Goal: Communication & Community: Share content

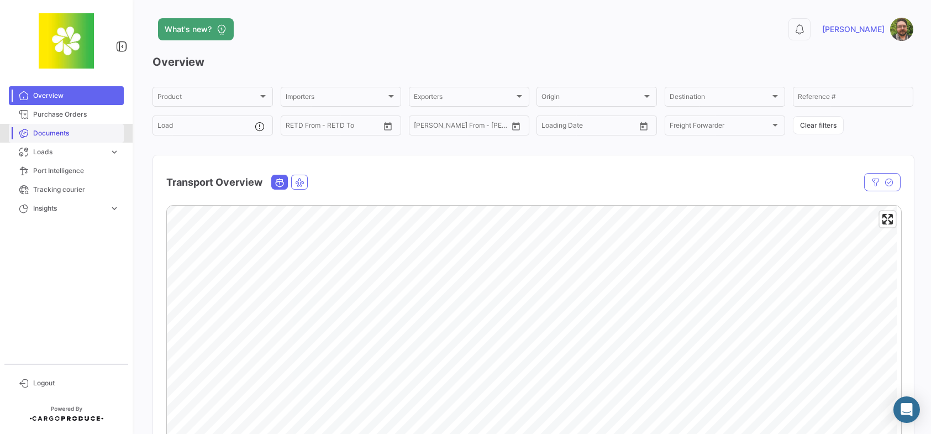
click at [83, 127] on link "Documents" at bounding box center [66, 133] width 115 height 19
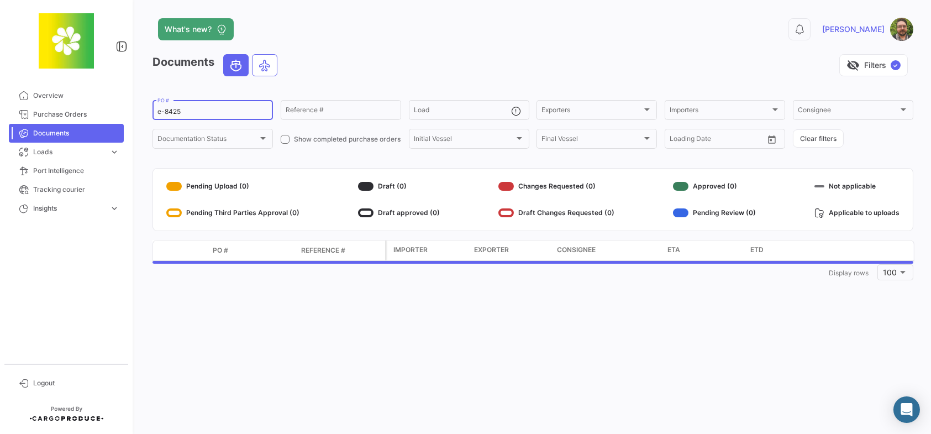
click at [207, 112] on input "e-8425" at bounding box center [212, 112] width 111 height 8
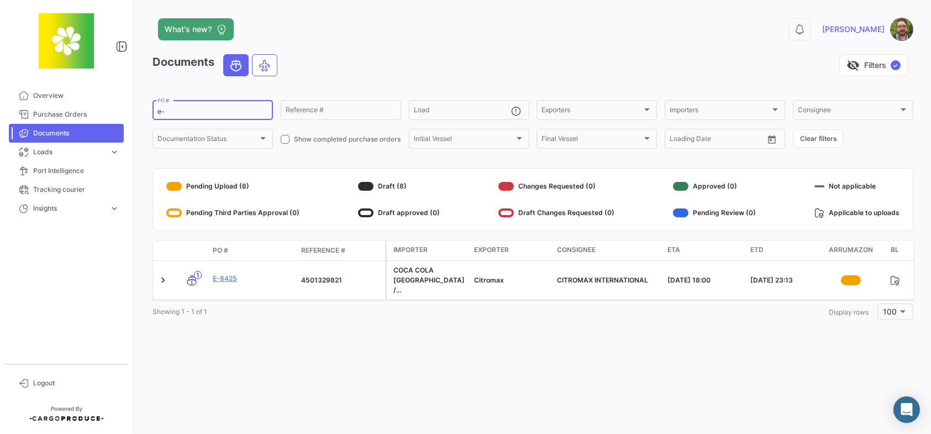
type input "e"
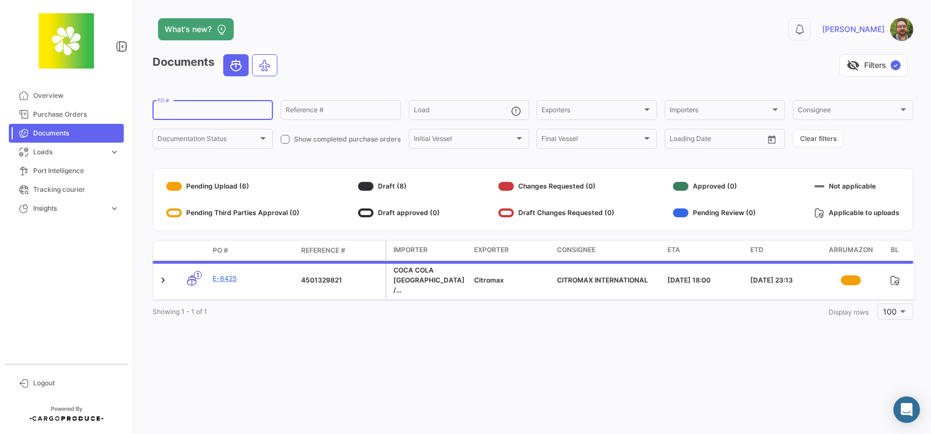
paste input "e-8437"
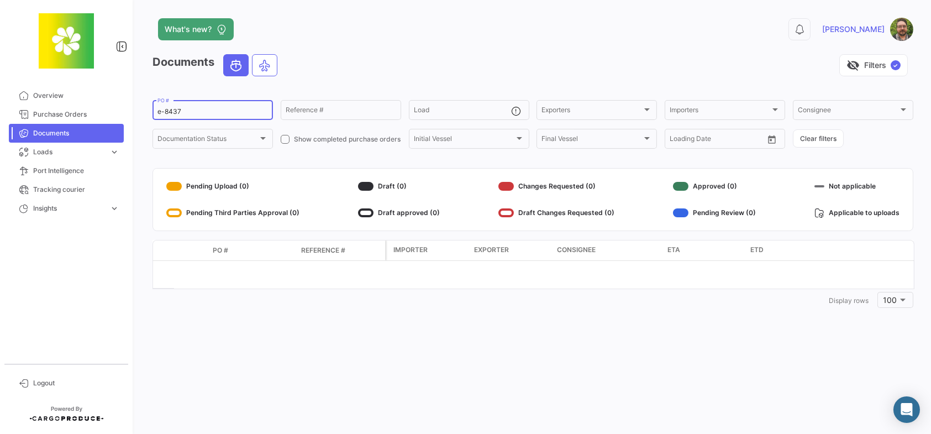
type input "e-8437"
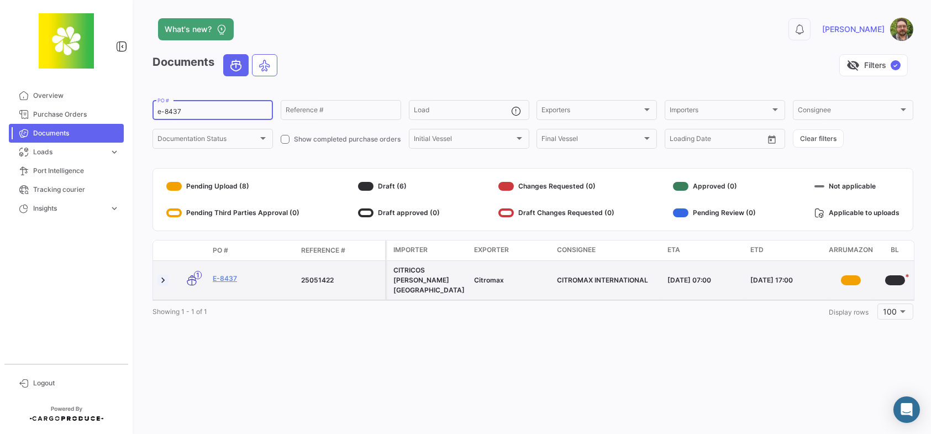
click at [165, 275] on link at bounding box center [162, 280] width 11 height 11
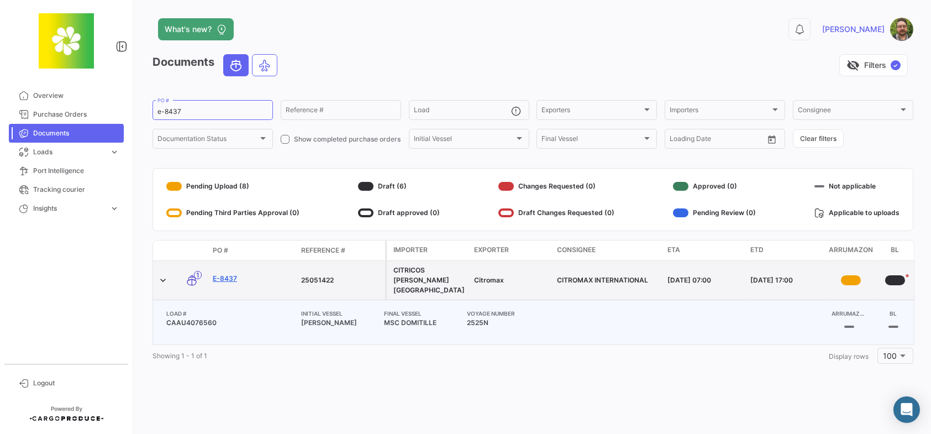
click at [232, 275] on link "E-8437" at bounding box center [253, 278] width 80 height 10
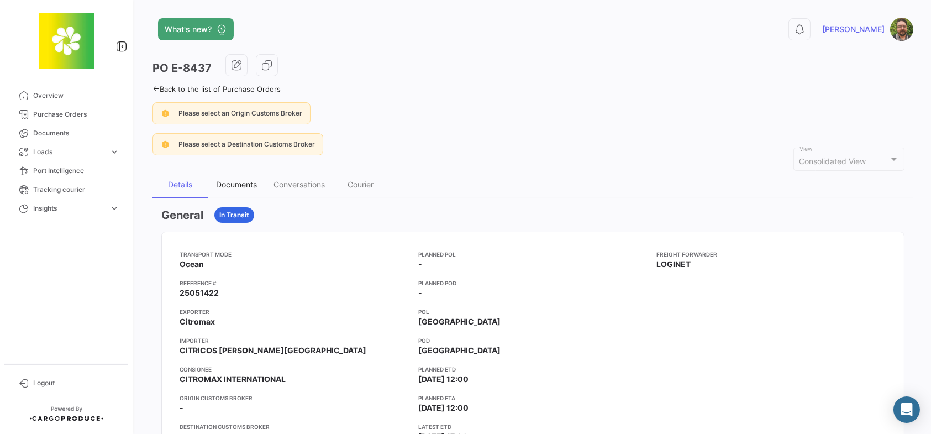
click at [243, 188] on div "Documents" at bounding box center [236, 184] width 57 height 27
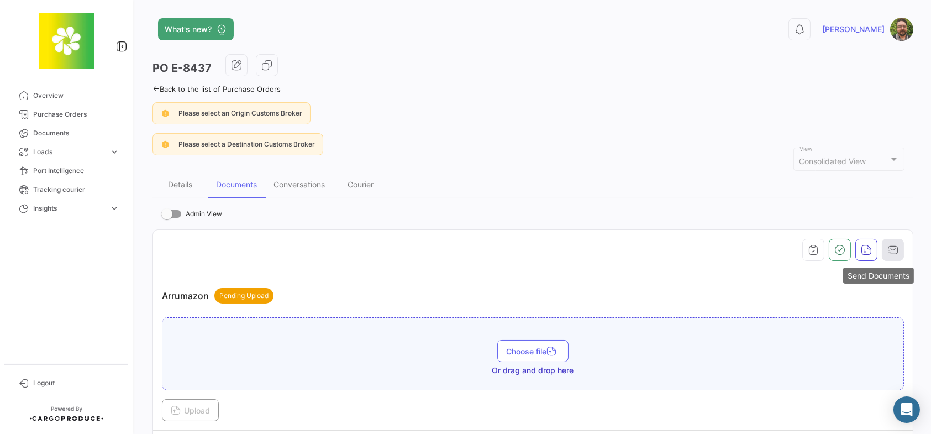
click at [889, 250] on icon "button" at bounding box center [892, 249] width 11 height 11
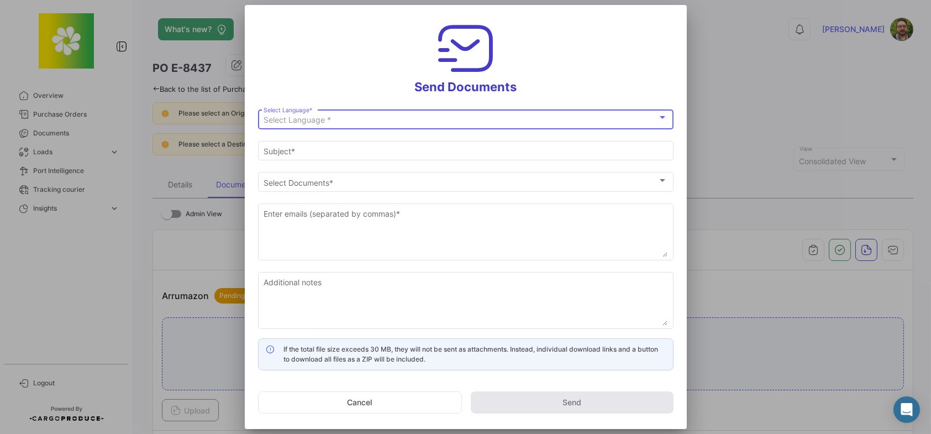
click at [407, 122] on div "Select Language *" at bounding box center [461, 119] width 394 height 9
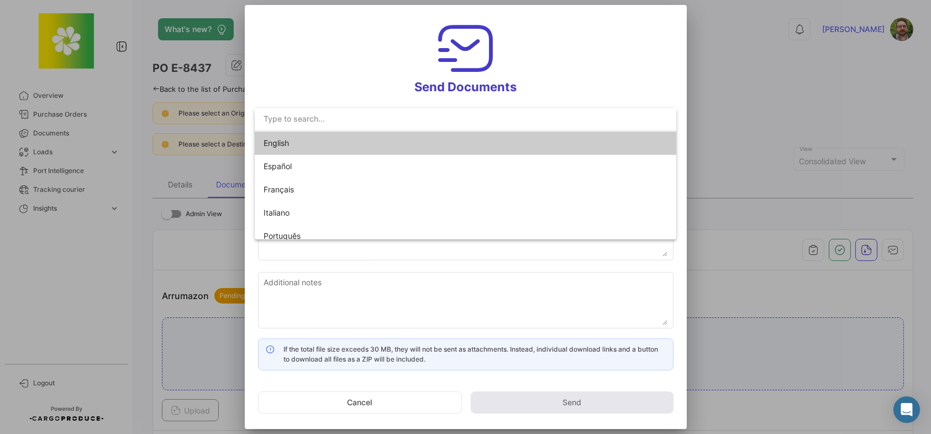
click at [356, 146] on span "English" at bounding box center [341, 142] width 155 height 23
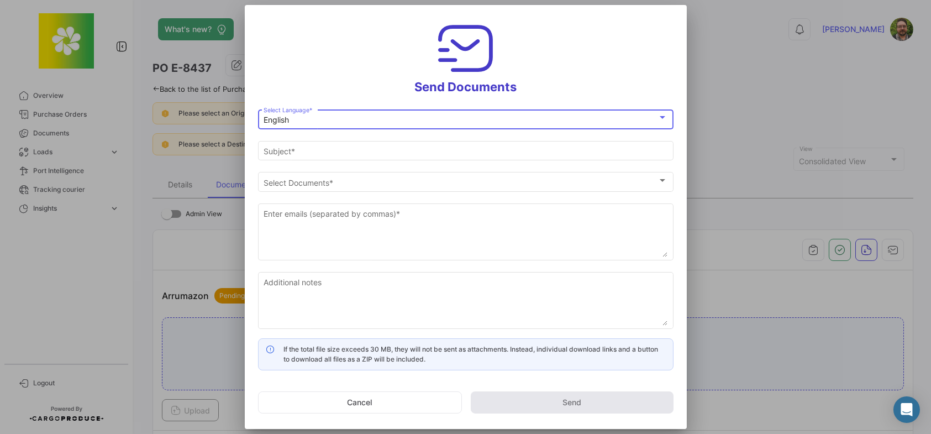
type input "[PERSON_NAME] has shared the documents of PO # E-8437 with you"
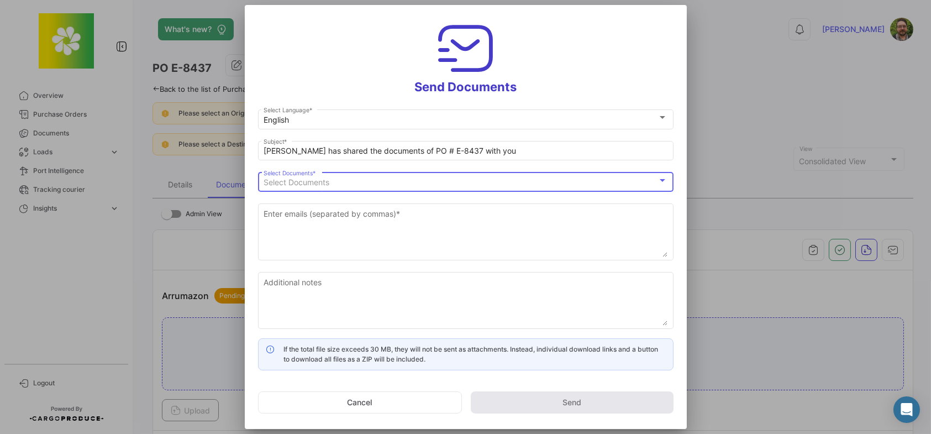
click at [335, 180] on div "Select Documents" at bounding box center [461, 182] width 394 height 9
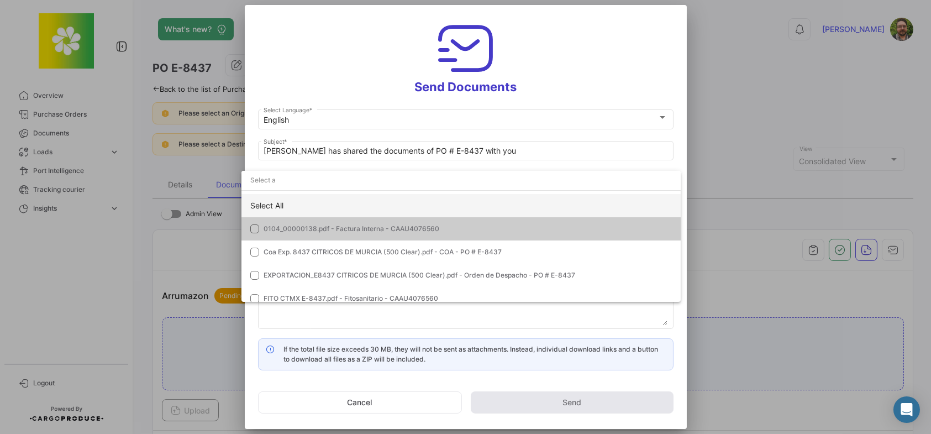
click at [287, 198] on div "Select All" at bounding box center [460, 205] width 439 height 23
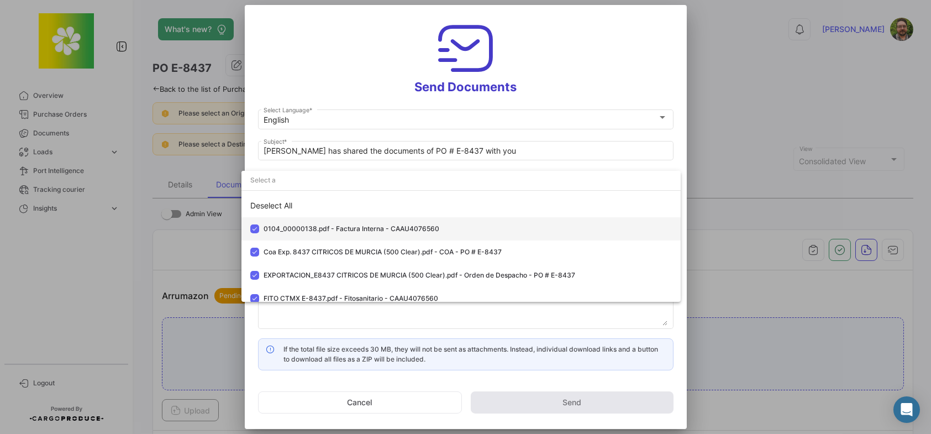
click at [256, 228] on mat-pseudo-checkbox at bounding box center [254, 228] width 9 height 9
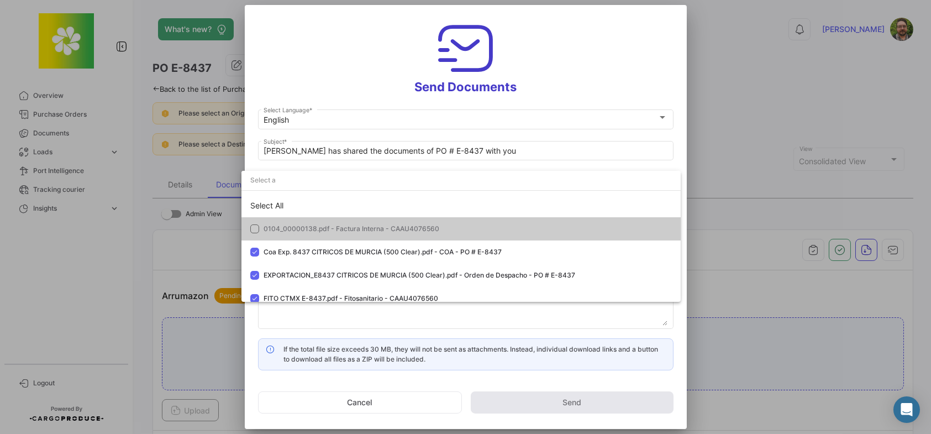
click at [327, 72] on div at bounding box center [465, 217] width 931 height 434
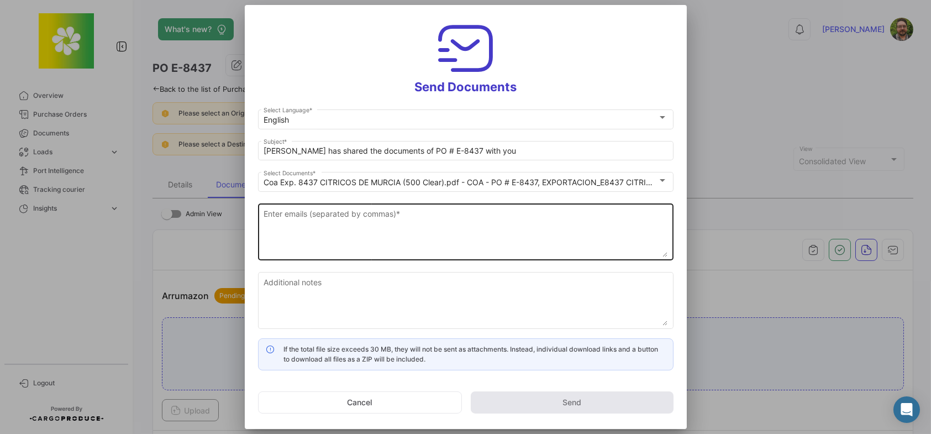
click at [424, 224] on textarea "Enter emails (separated by commas) *" at bounding box center [466, 232] width 404 height 49
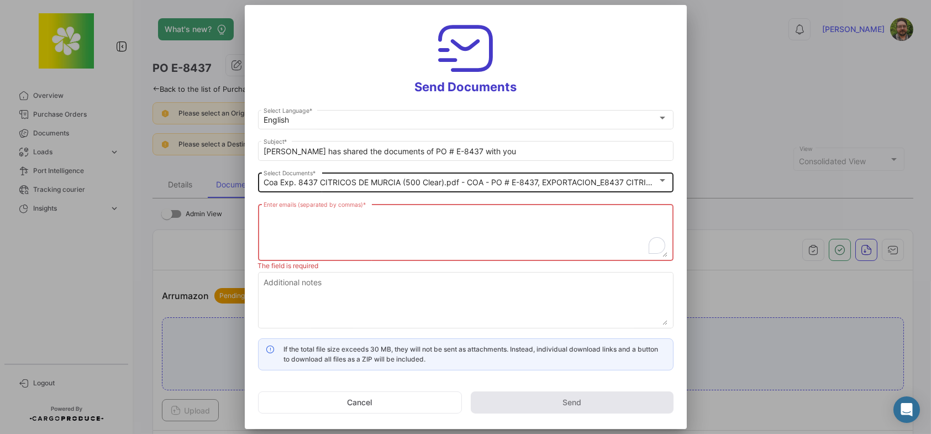
paste textarea "Eurotrade Logistics <[EMAIL_ADDRESS][DOMAIN_NAME]>"
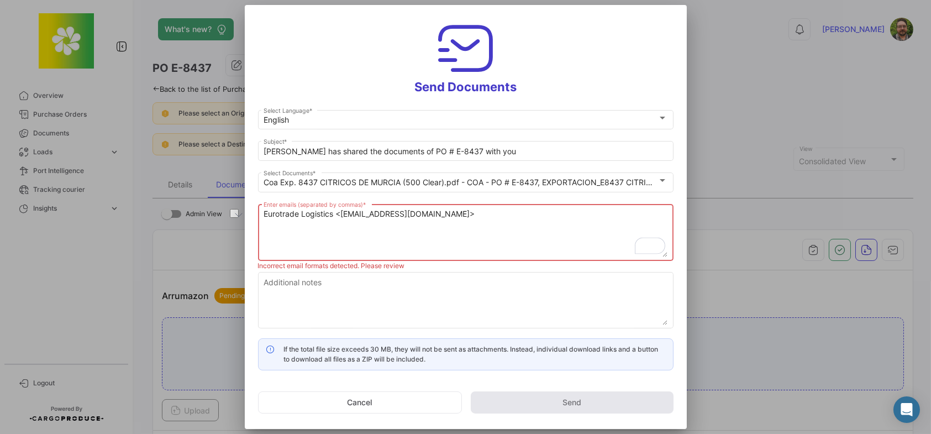
drag, startPoint x: 341, startPoint y: 215, endPoint x: 234, endPoint y: 219, distance: 106.7
click at [234, 219] on div "Send Documents English Select Language * [PERSON_NAME] has shared the documents…" at bounding box center [465, 217] width 931 height 434
click at [468, 213] on textarea "[EMAIL_ADDRESS][DOMAIN_NAME]>" at bounding box center [466, 232] width 404 height 49
click at [441, 213] on textarea "[EMAIL_ADDRESS][DOMAIN_NAME]," at bounding box center [466, 232] width 404 height 49
paste textarea "Eurotrade Logistics <[EMAIL_ADDRESS][DOMAIN_NAME]>"
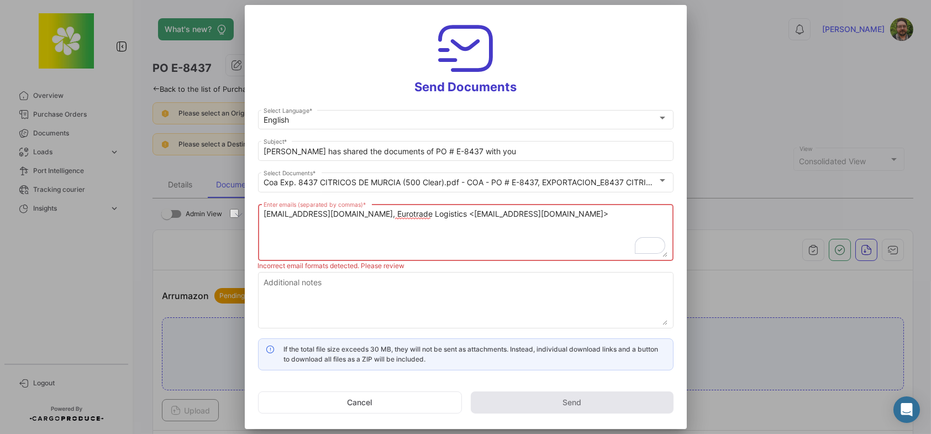
drag, startPoint x: 646, startPoint y: 215, endPoint x: 412, endPoint y: 217, distance: 234.3
click at [412, 219] on textarea "[EMAIL_ADDRESS][DOMAIN_NAME], Eurotrade Logistics <[EMAIL_ADDRESS][DOMAIN_NAME]>" at bounding box center [466, 232] width 404 height 49
click at [545, 212] on textarea "[EMAIL_ADDRESS][DOMAIN_NAME]," at bounding box center [466, 232] width 404 height 49
paste textarea "[PERSON_NAME][EMAIL_ADDRESS][DOMAIN_NAME]"
click at [550, 214] on textarea "[EMAIL_ADDRESS][DOMAIN_NAME], [PERSON_NAME][EMAIL_ADDRESS][DOMAIN_NAME]," at bounding box center [466, 232] width 404 height 49
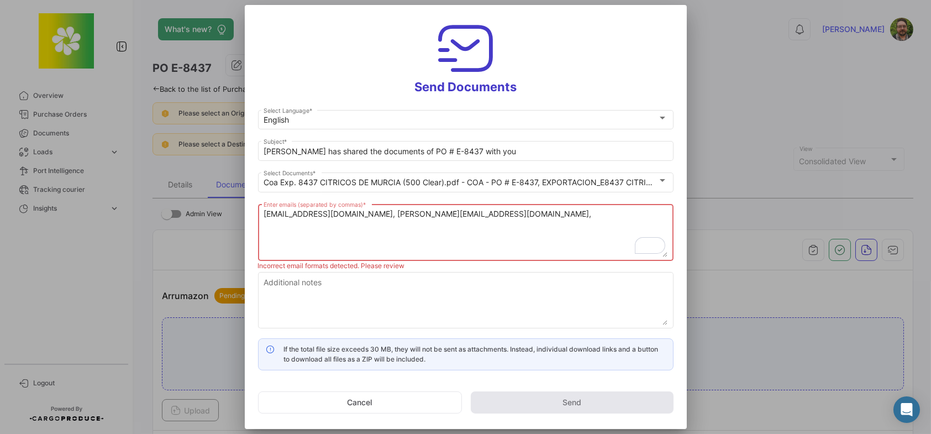
paste textarea "[EMAIL_ADDRESS][DOMAIN_NAME]"
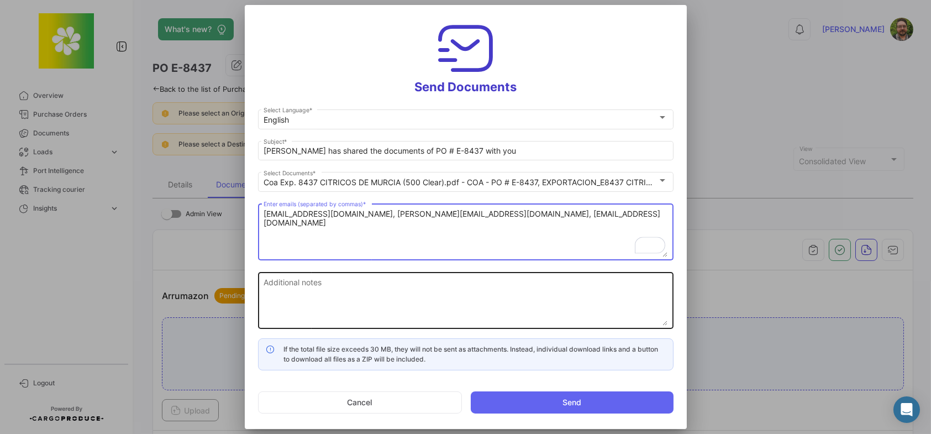
type textarea "[EMAIL_ADDRESS][DOMAIN_NAME], [PERSON_NAME][EMAIL_ADDRESS][DOMAIN_NAME], [EMAIL…"
click at [517, 278] on textarea "Additional notes" at bounding box center [466, 301] width 404 height 49
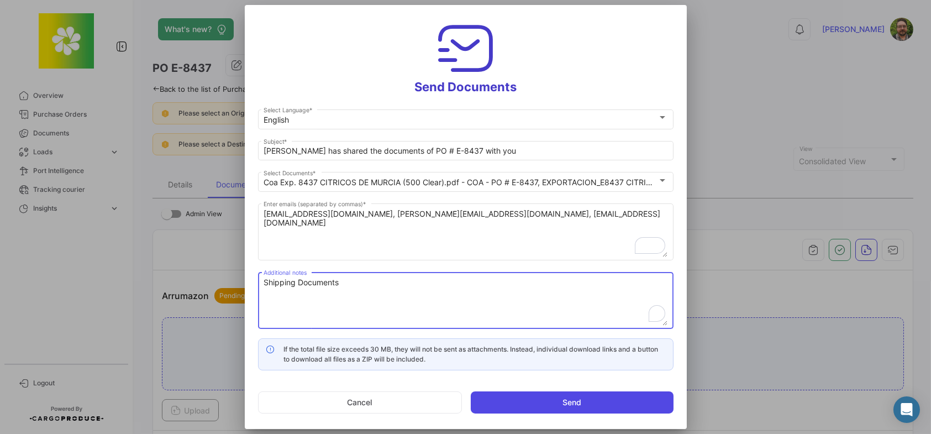
type textarea "Shipping Documents"
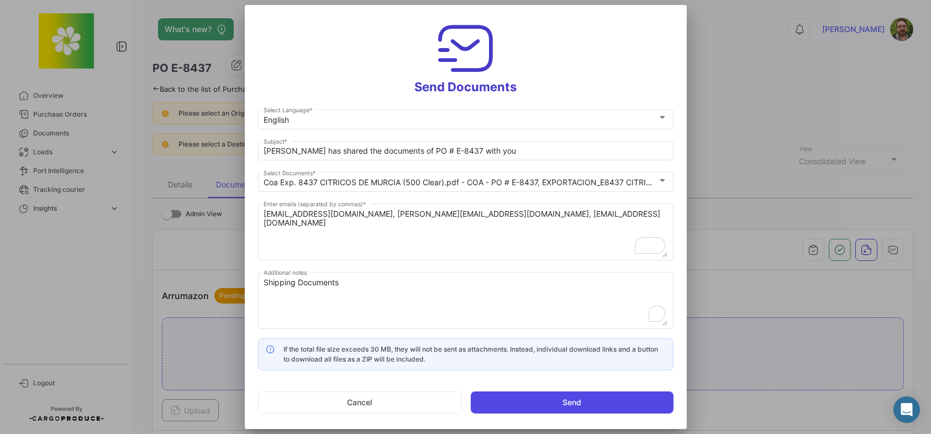
click at [506, 403] on button "Send" at bounding box center [572, 402] width 203 height 22
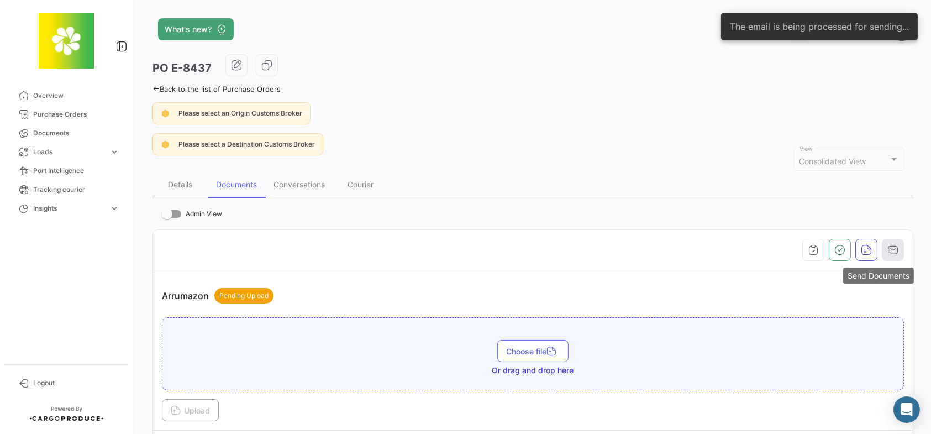
click at [887, 251] on icon "button" at bounding box center [892, 249] width 11 height 11
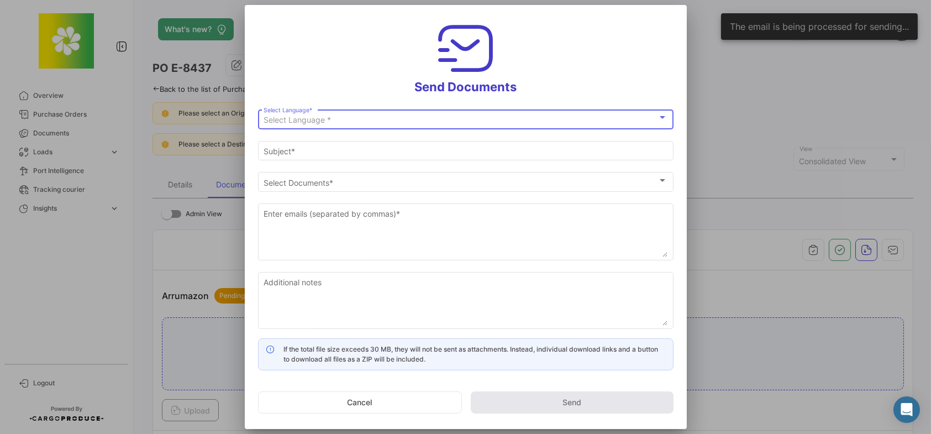
click at [450, 114] on div "Select Language * Select Language *" at bounding box center [466, 119] width 404 height 22
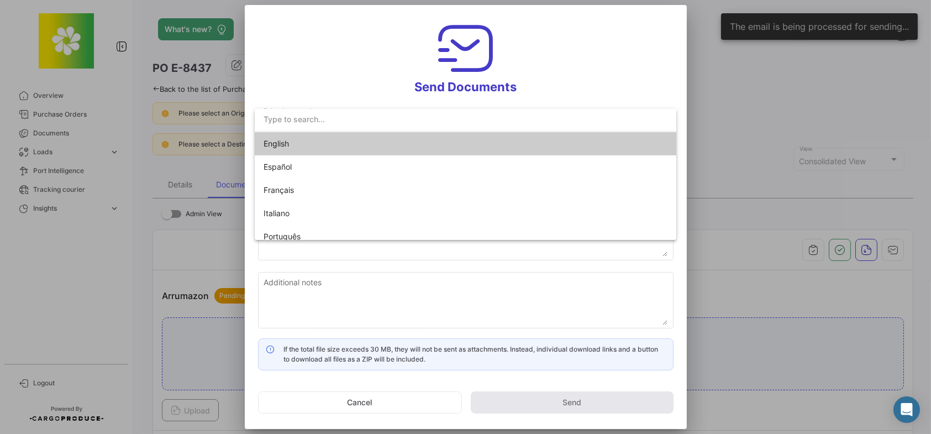
click at [425, 138] on mat-option "English" at bounding box center [466, 143] width 422 height 23
type input "[PERSON_NAME] has shared the documents of PO # E-8437 with you"
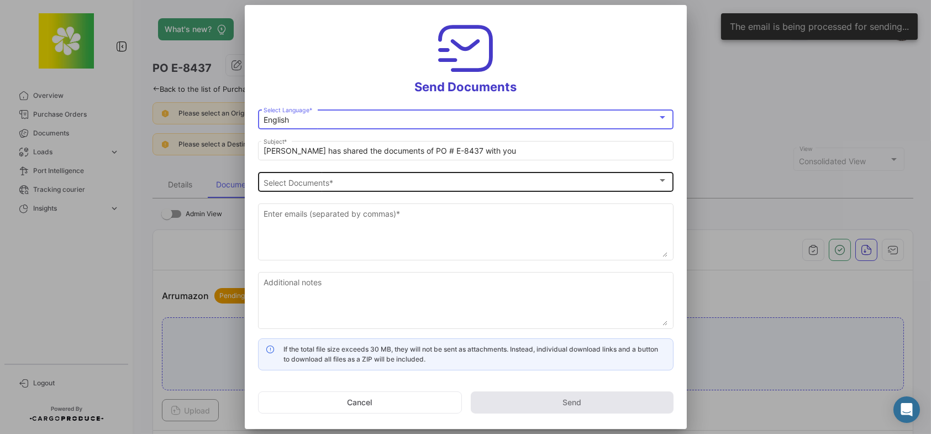
click at [388, 185] on div "Select Documents" at bounding box center [461, 182] width 394 height 9
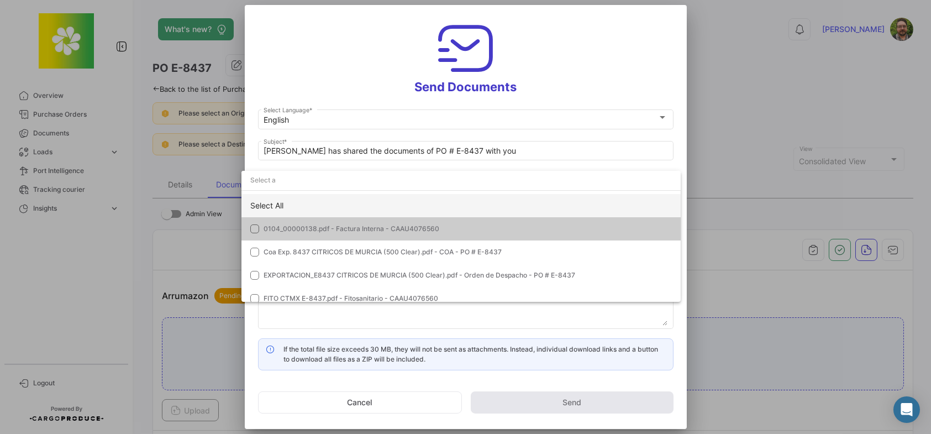
click at [355, 208] on div "Select All" at bounding box center [460, 205] width 439 height 23
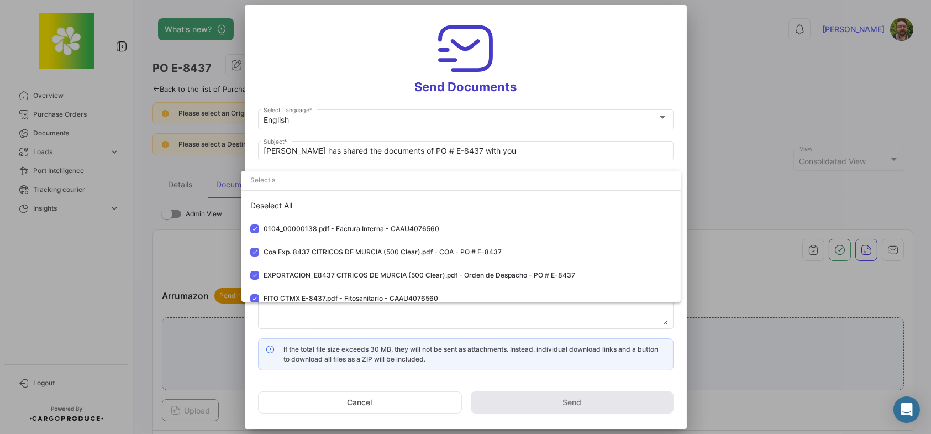
click at [368, 61] on div at bounding box center [465, 217] width 931 height 434
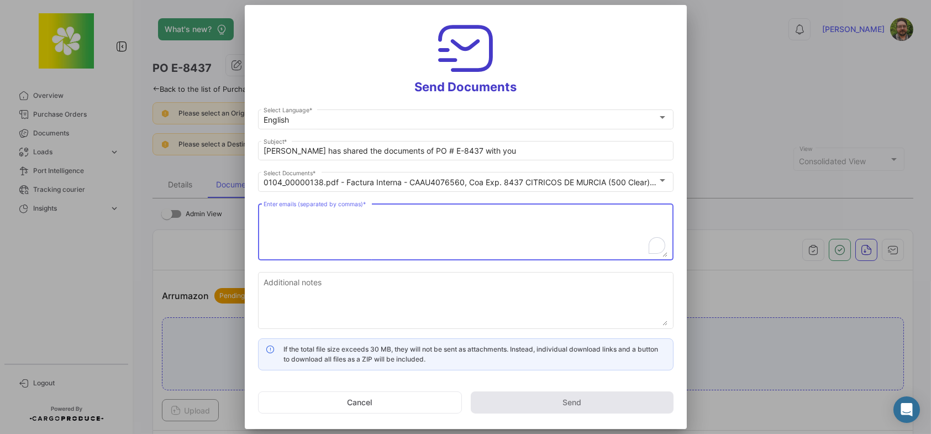
click at [372, 223] on textarea "Enter emails (separated by commas) *" at bounding box center [466, 232] width 404 height 49
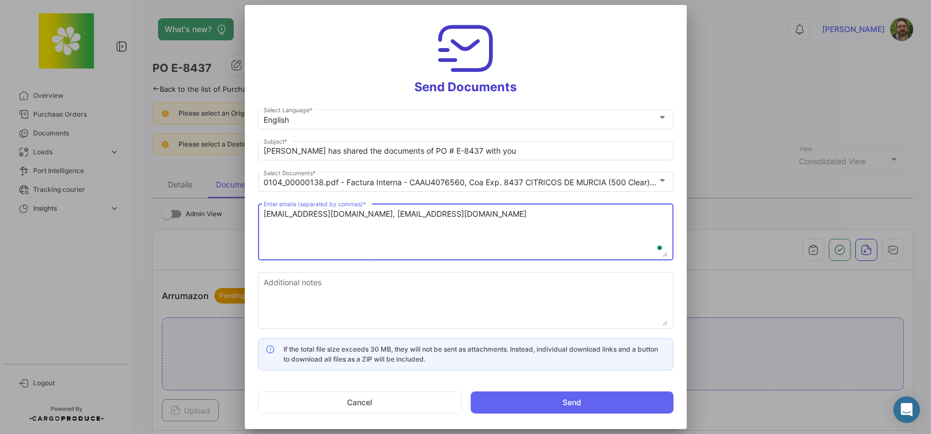
type textarea "[EMAIL_ADDRESS][DOMAIN_NAME], [EMAIL_ADDRESS][DOMAIN_NAME]"
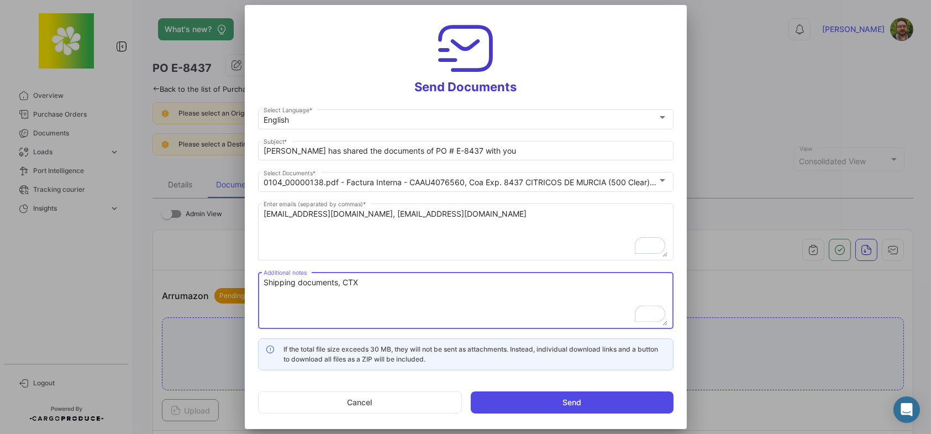
type textarea "Shipping documents, CTX"
click at [575, 401] on button "Send" at bounding box center [572, 402] width 203 height 22
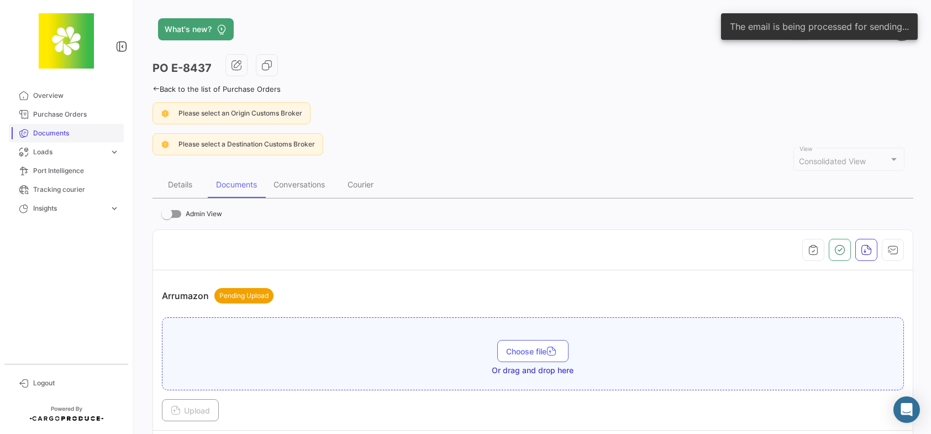
click at [75, 134] on span "Documents" at bounding box center [76, 133] width 86 height 10
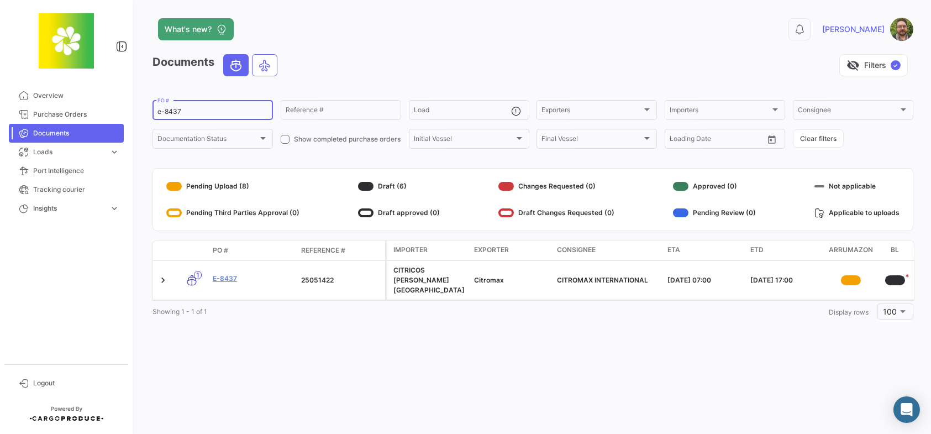
drag, startPoint x: 228, startPoint y: 111, endPoint x: 148, endPoint y: 109, distance: 79.6
click at [148, 109] on div "What's new? 0 [PERSON_NAME] Documents visibility_off Filters ✓ e-8437 PO # Refe…" at bounding box center [533, 217] width 796 height 434
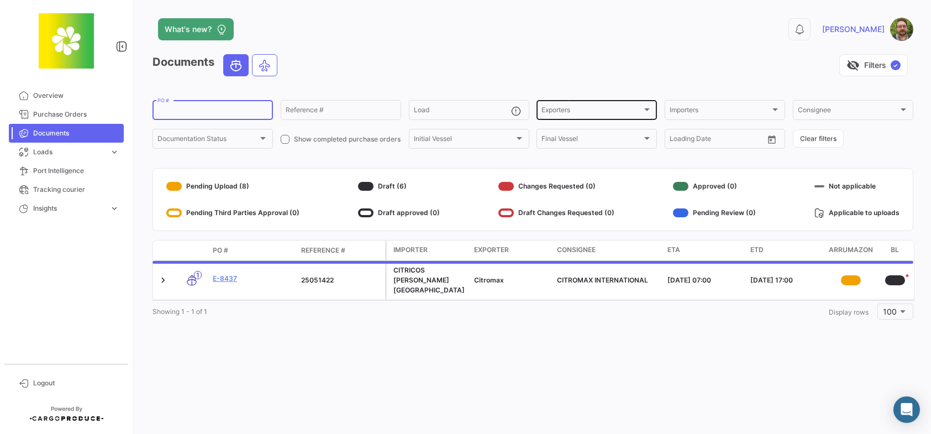
click at [627, 106] on div "Exporters Exporters" at bounding box center [596, 109] width 111 height 22
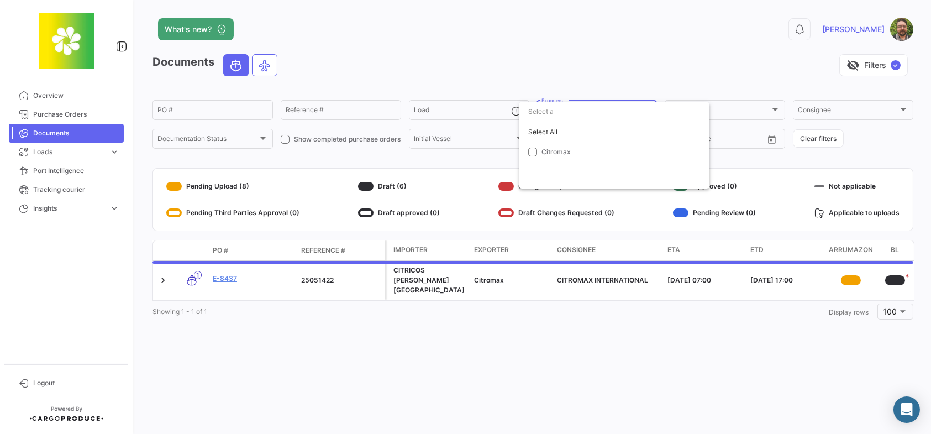
click at [634, 68] on div at bounding box center [465, 217] width 931 height 434
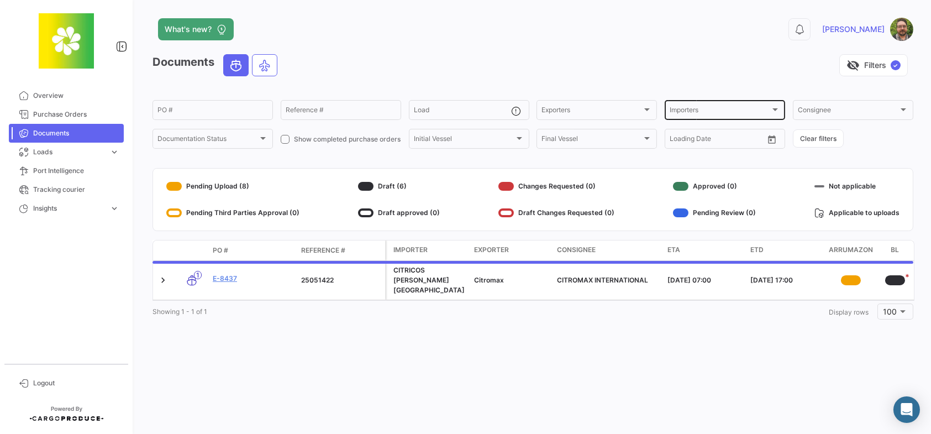
click at [742, 103] on div "Importers Importers" at bounding box center [725, 109] width 111 height 22
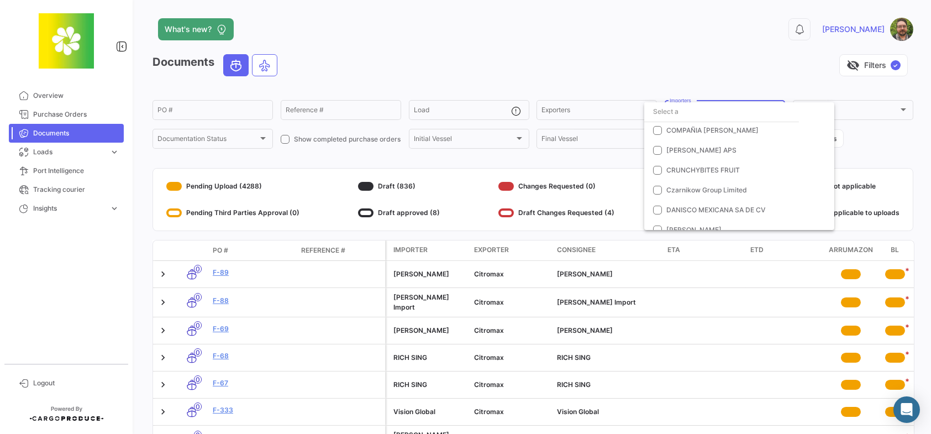
scroll to position [442, 0]
click at [657, 188] on mat-pseudo-checkbox at bounding box center [657, 189] width 9 height 9
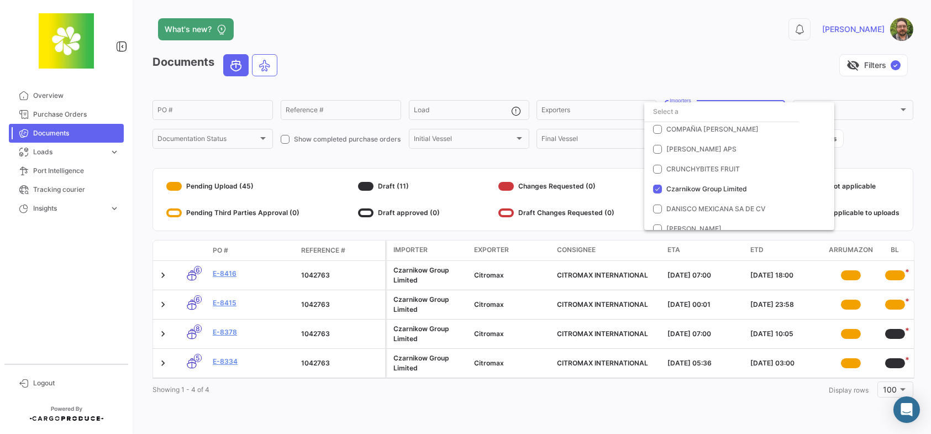
click at [612, 178] on div at bounding box center [465, 217] width 931 height 434
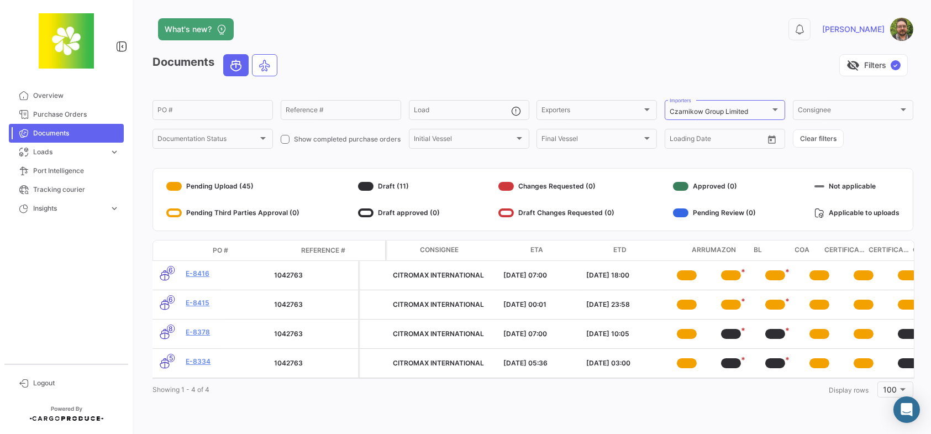
scroll to position [0, 0]
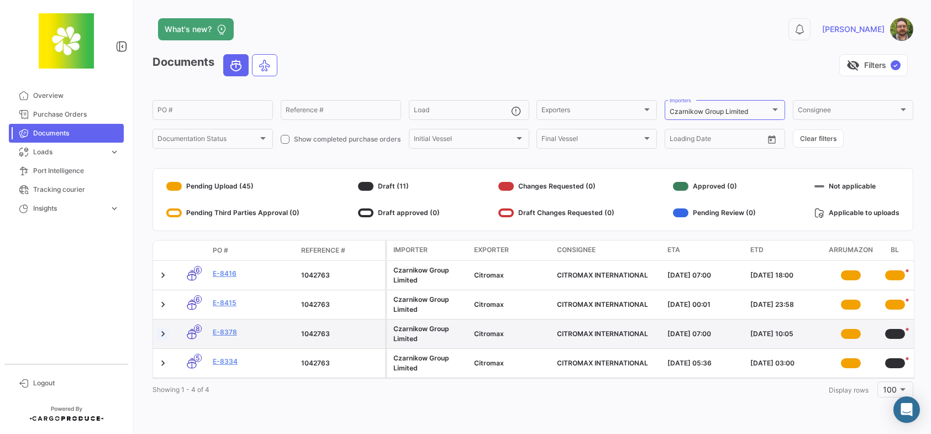
click at [162, 333] on link at bounding box center [162, 333] width 11 height 11
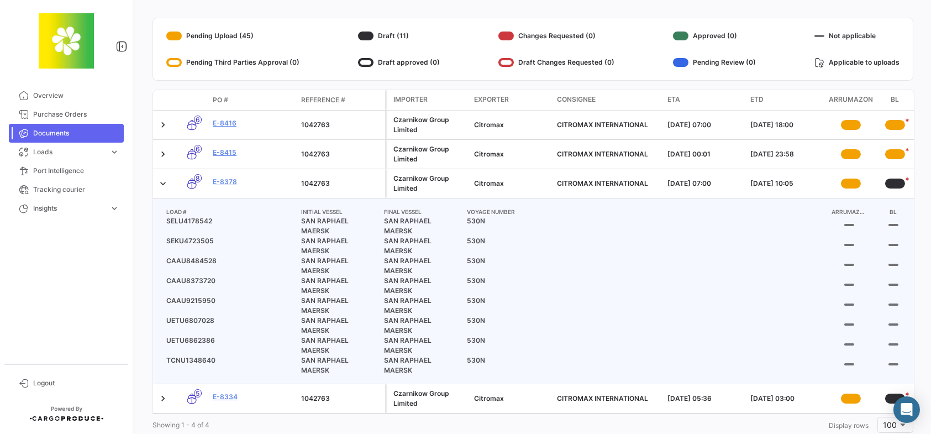
scroll to position [186, 0]
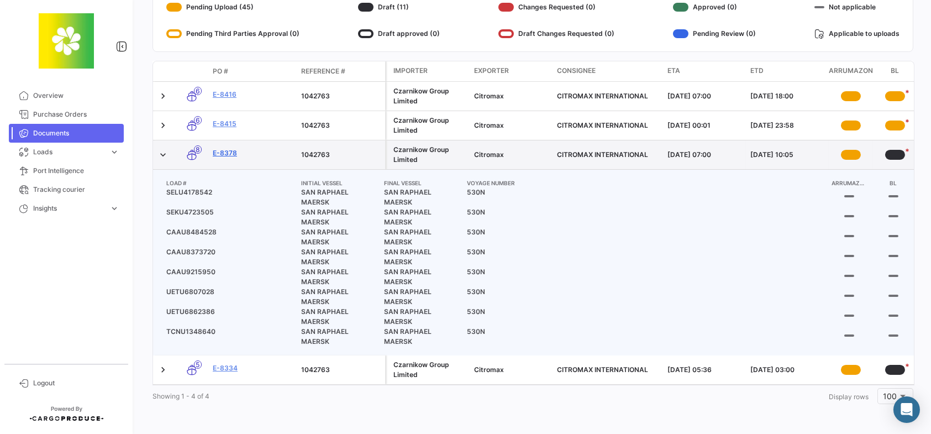
click at [223, 148] on link "E-8378" at bounding box center [253, 153] width 80 height 10
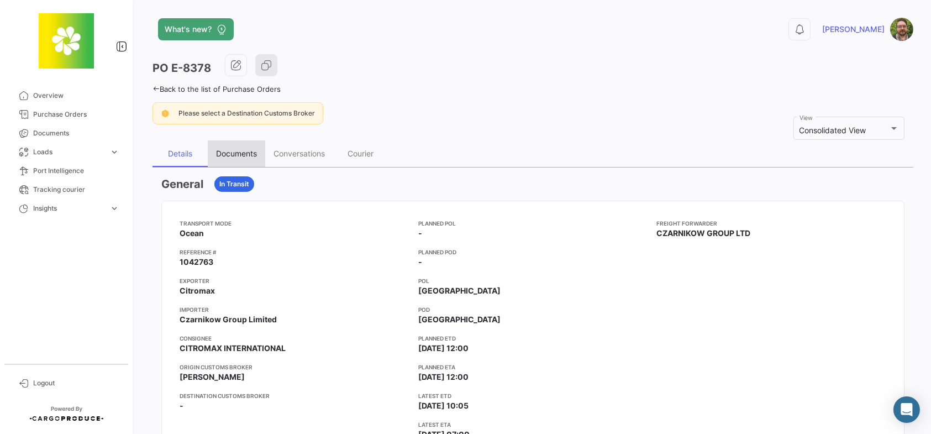
click at [248, 155] on div "Documents" at bounding box center [236, 153] width 41 height 9
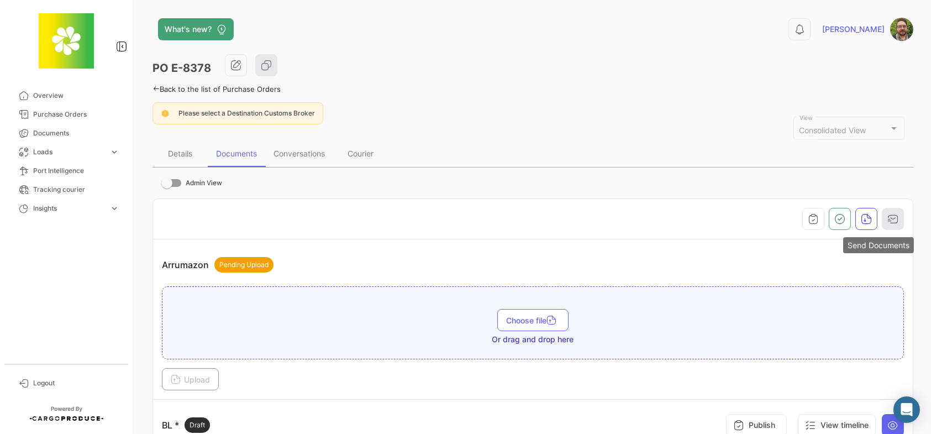
click at [887, 218] on icon "button" at bounding box center [892, 218] width 11 height 11
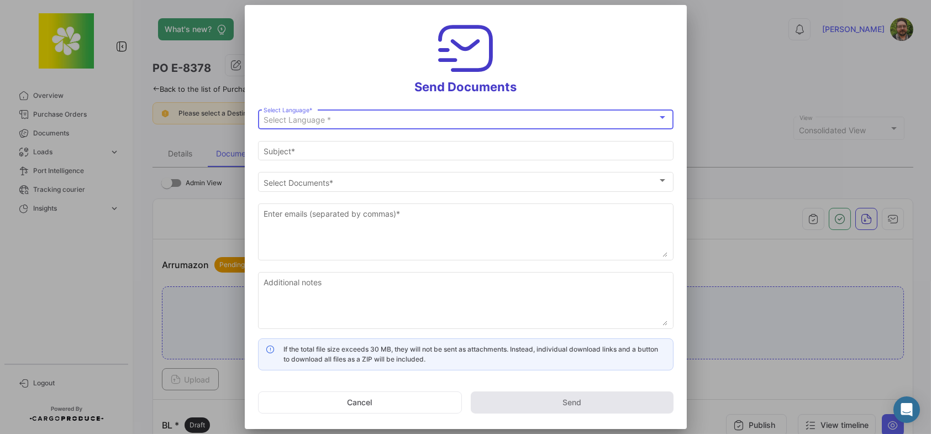
click at [345, 118] on div "Select Language *" at bounding box center [461, 119] width 394 height 9
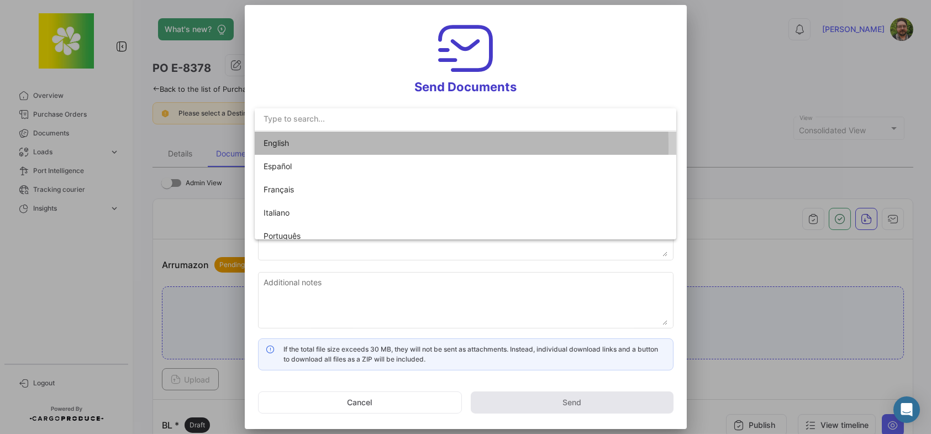
click at [337, 146] on span "English" at bounding box center [341, 142] width 155 height 23
type input "[PERSON_NAME] has shared the documents of PO # E-8378 with you"
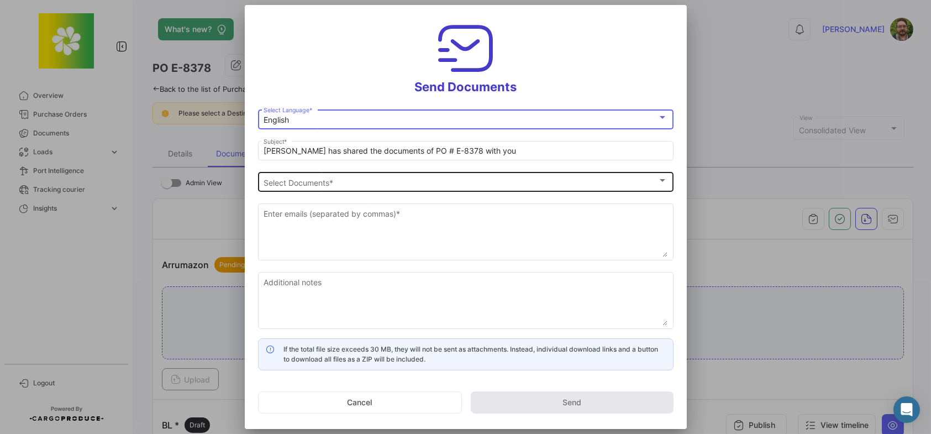
click at [315, 175] on div "Select Documents Select Documents *" at bounding box center [466, 181] width 404 height 22
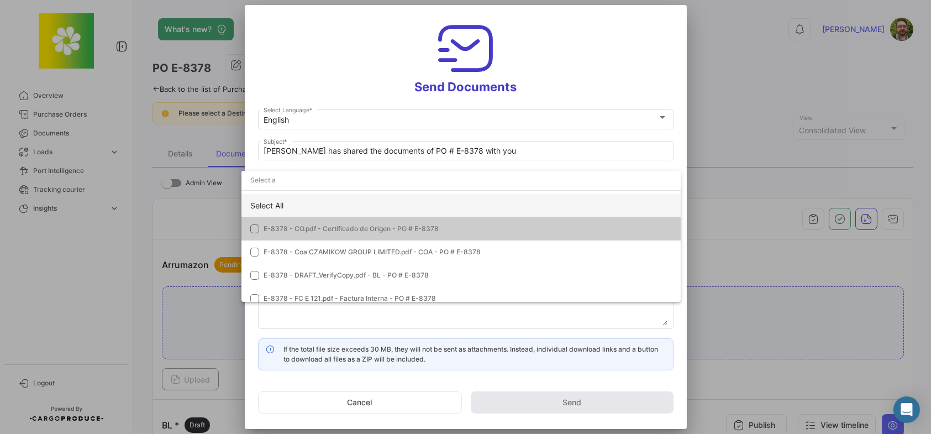
click at [260, 204] on div "Select All" at bounding box center [460, 205] width 439 height 23
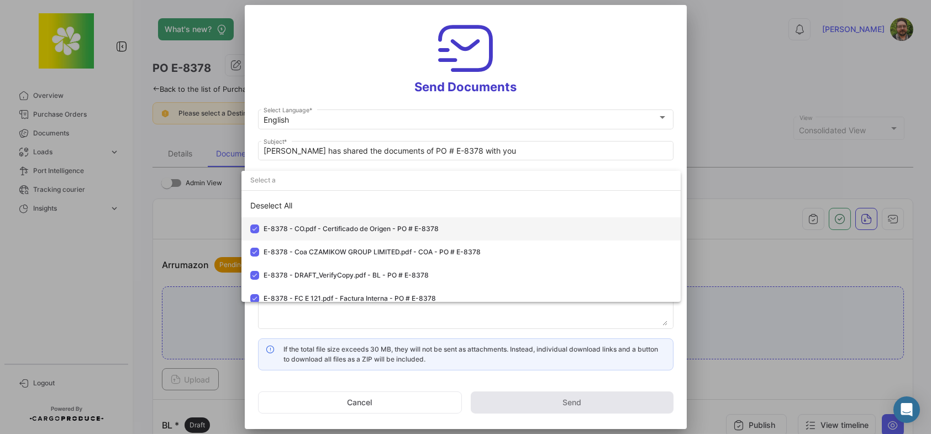
scroll to position [55, 0]
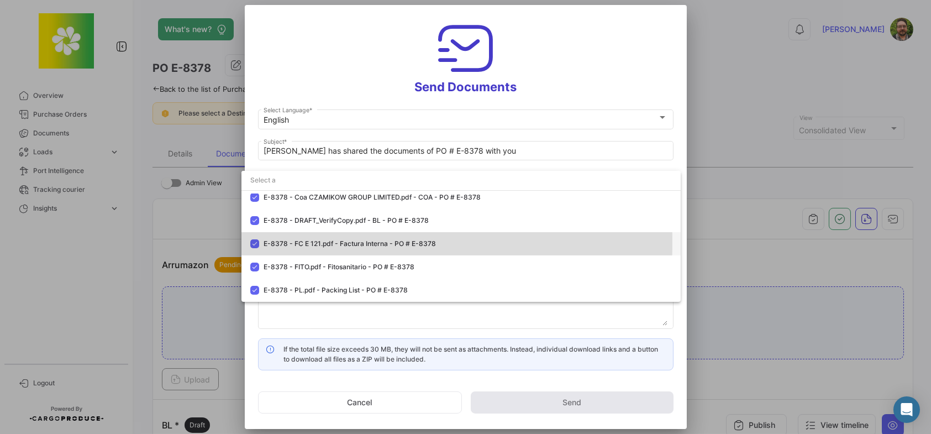
click at [257, 243] on mat-pseudo-checkbox at bounding box center [254, 243] width 9 height 9
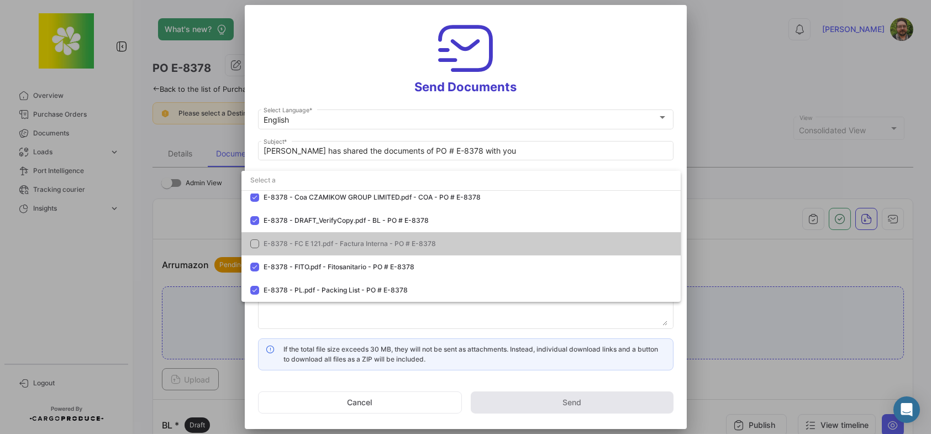
click at [351, 52] on div at bounding box center [465, 217] width 931 height 434
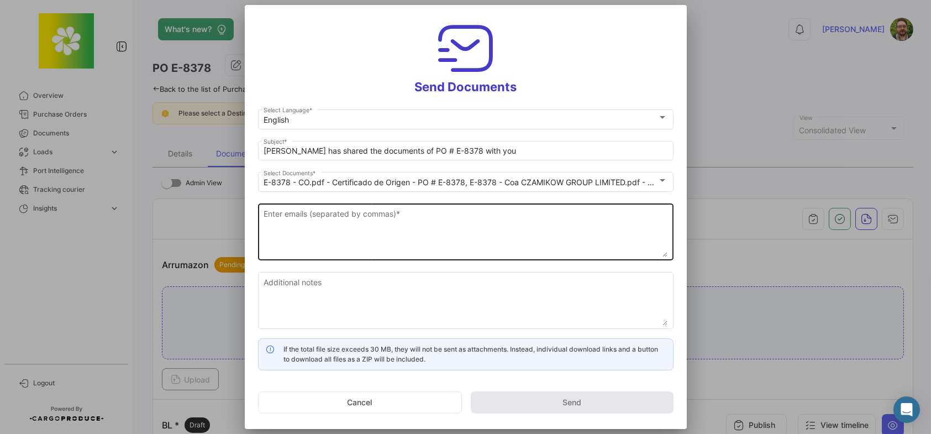
click at [315, 214] on textarea "Enter emails (separated by commas) *" at bounding box center [466, 232] width 404 height 49
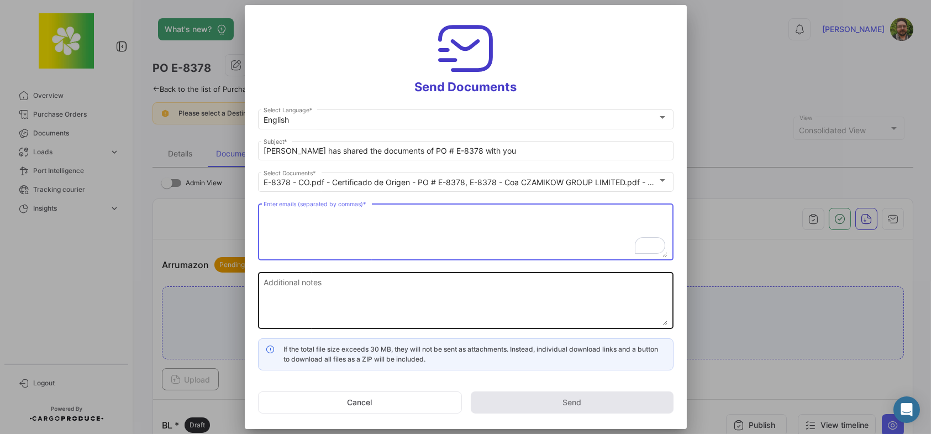
paste textarea "[PERSON_NAME] <[EMAIL_ADDRESS][DOMAIN_NAME]>"
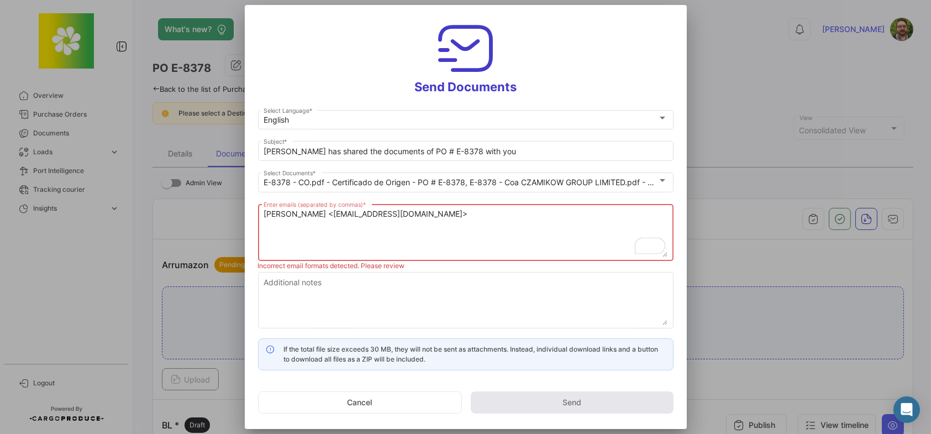
click at [319, 212] on textarea "[PERSON_NAME] <[EMAIL_ADDRESS][DOMAIN_NAME]>" at bounding box center [466, 232] width 404 height 49
drag, startPoint x: 318, startPoint y: 213, endPoint x: 209, endPoint y: 214, distance: 109.4
click at [209, 214] on div "Send Documents English Select Language * [PERSON_NAME] has shared the documents…" at bounding box center [465, 217] width 931 height 434
click at [387, 219] on textarea "[EMAIL_ADDRESS][DOMAIN_NAME]>" at bounding box center [466, 232] width 404 height 49
click at [423, 215] on textarea "[EMAIL_ADDRESS][DOMAIN_NAME]," at bounding box center [466, 232] width 404 height 49
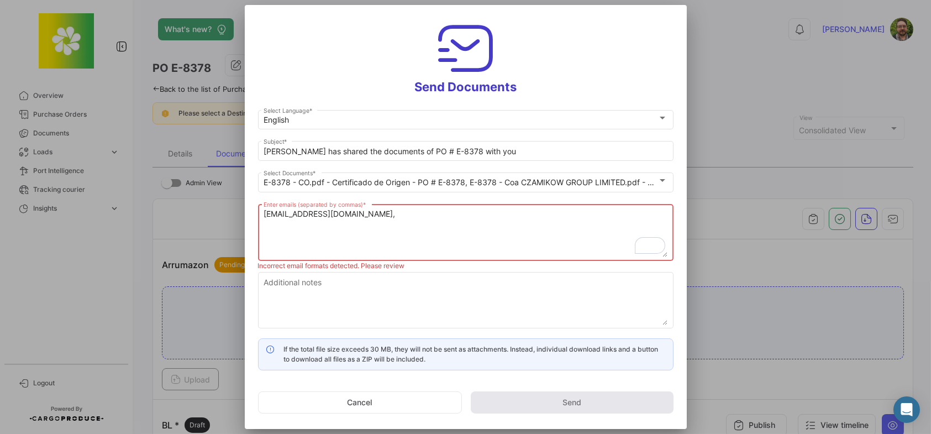
paste textarea "[EMAIL_ADDRESS][DOMAIN_NAME]"
click at [492, 222] on div "English Select Language * [PERSON_NAME] has shared the documents of PO # E-8378…" at bounding box center [465, 223] width 415 height 230
click at [492, 214] on textarea "[EMAIL_ADDRESS][DOMAIN_NAME], [EMAIL_ADDRESS][DOMAIN_NAME]," at bounding box center [466, 232] width 404 height 49
paste textarea "[EMAIL_ADDRESS][DOMAIN_NAME]"
click at [603, 214] on textarea "[EMAIL_ADDRESS][DOMAIN_NAME], [EMAIL_ADDRESS][DOMAIN_NAME], [EMAIL_ADDRESS][DOM…" at bounding box center [466, 232] width 404 height 49
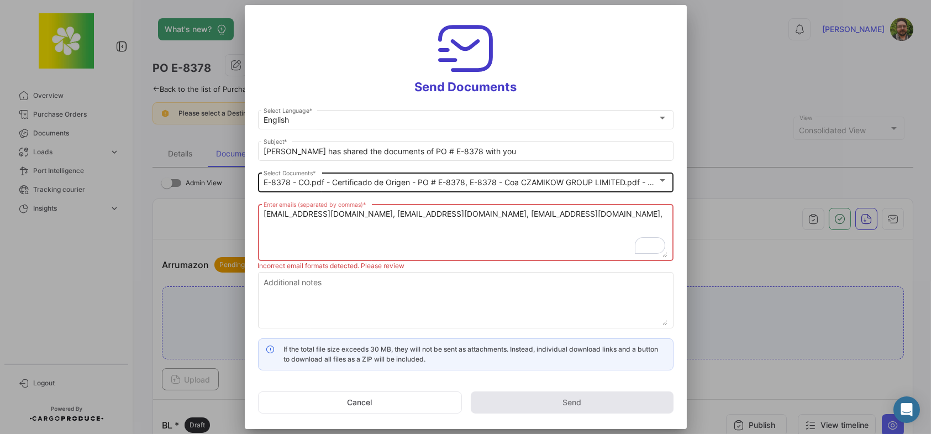
paste textarea "[EMAIL_ADDRESS][DOMAIN_NAME]"
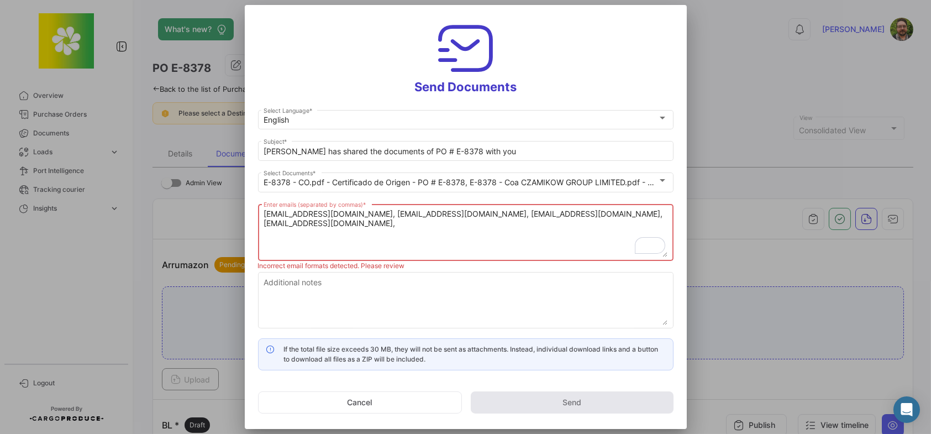
click at [664, 214] on textarea "[EMAIL_ADDRESS][DOMAIN_NAME], [EMAIL_ADDRESS][DOMAIN_NAME], [EMAIL_ADDRESS][DOM…" at bounding box center [466, 232] width 404 height 49
paste textarea "[EMAIL_ADDRESS][DOMAIN_NAME]"
click at [465, 225] on textarea "[EMAIL_ADDRESS][DOMAIN_NAME], [EMAIL_ADDRESS][DOMAIN_NAME], [EMAIL_ADDRESS][DOM…" at bounding box center [466, 232] width 404 height 49
paste textarea "[EMAIL_ADDRESS][DOMAIN_NAME]"
click at [535, 224] on textarea "[EMAIL_ADDRESS][DOMAIN_NAME], [EMAIL_ADDRESS][DOMAIN_NAME], [EMAIL_ADDRESS][DOM…" at bounding box center [466, 232] width 404 height 49
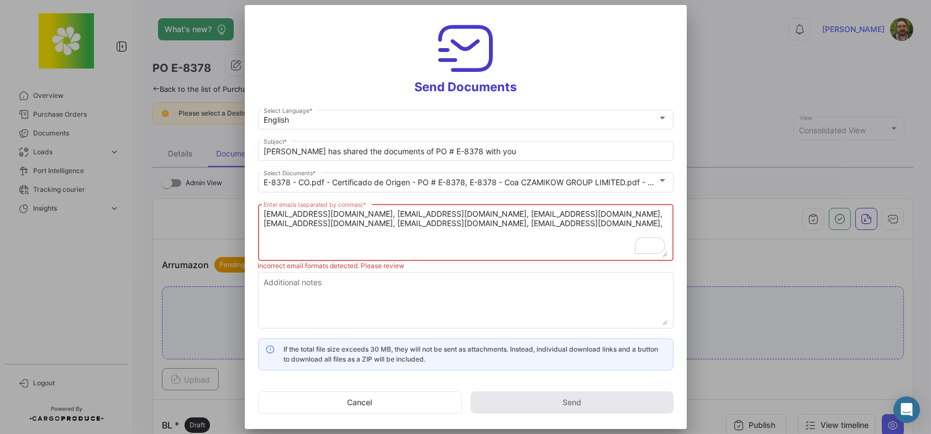
paste textarea "[EMAIL_ADDRESS][DOMAIN_NAME]"
click at [603, 224] on textarea "[EMAIL_ADDRESS][DOMAIN_NAME], [EMAIL_ADDRESS][DOMAIN_NAME], [EMAIL_ADDRESS][DOM…" at bounding box center [466, 232] width 404 height 49
paste textarea "[EMAIL_ADDRESS][DOMAIN_NAME]"
click at [449, 236] on textarea "[EMAIL_ADDRESS][DOMAIN_NAME], [EMAIL_ADDRESS][DOMAIN_NAME], [EMAIL_ADDRESS][DOM…" at bounding box center [466, 232] width 404 height 49
paste textarea "[EMAIL_ADDRESS][DOMAIN_NAME]"
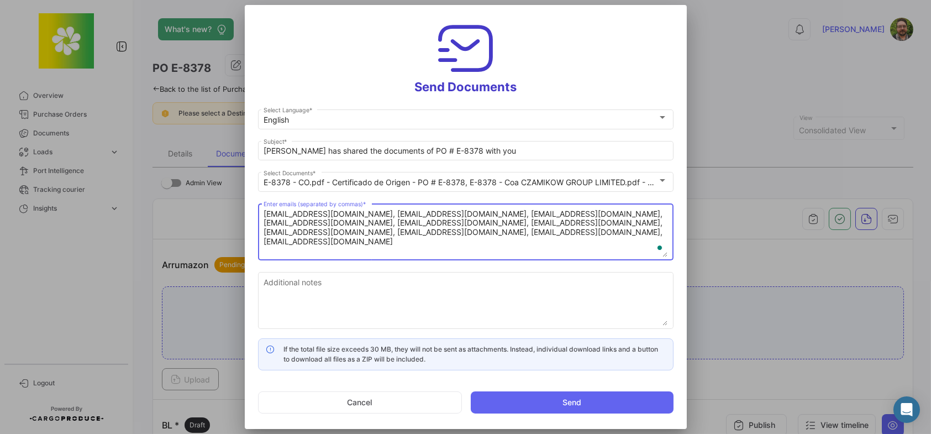
type textarea "[EMAIL_ADDRESS][DOMAIN_NAME], [EMAIL_ADDRESS][DOMAIN_NAME], [EMAIL_ADDRESS][DOM…"
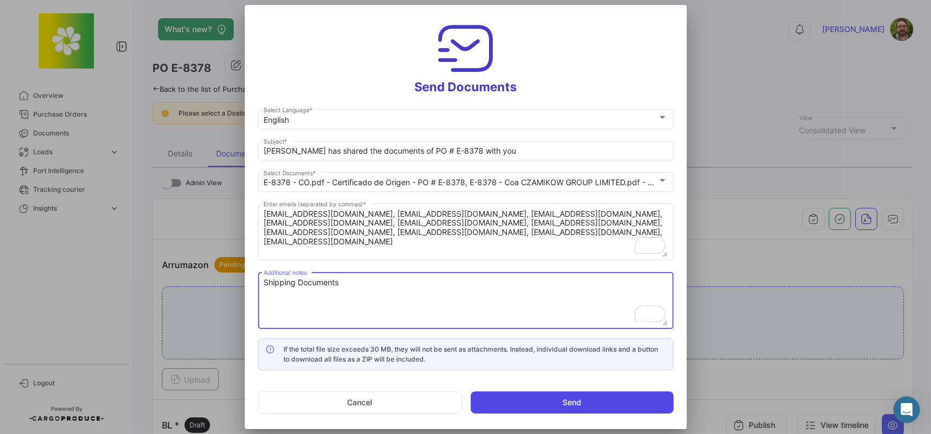
type textarea "Shipping Documents"
drag, startPoint x: 536, startPoint y: 398, endPoint x: 507, endPoint y: 389, distance: 31.3
click at [536, 398] on button "Send" at bounding box center [572, 402] width 203 height 22
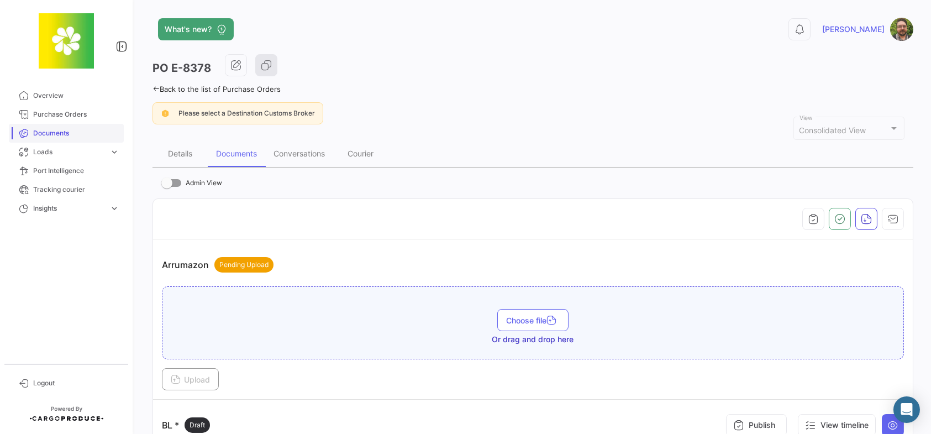
click at [67, 134] on span "Documents" at bounding box center [76, 133] width 86 height 10
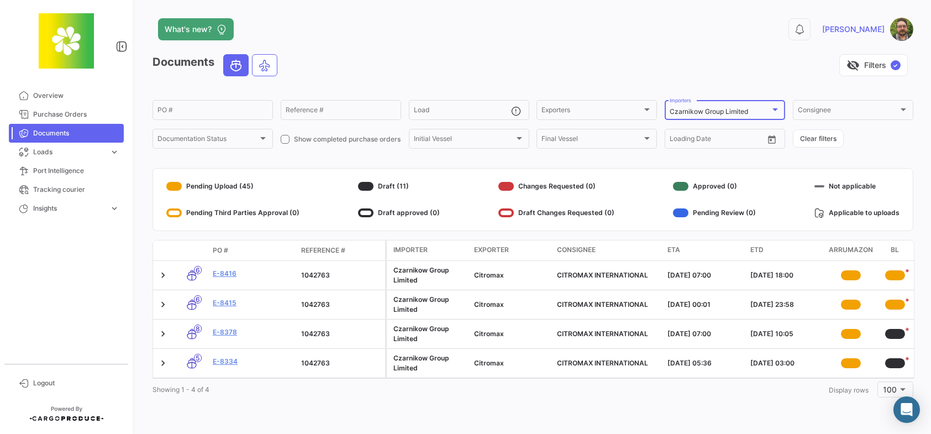
click at [770, 112] on div at bounding box center [775, 109] width 10 height 9
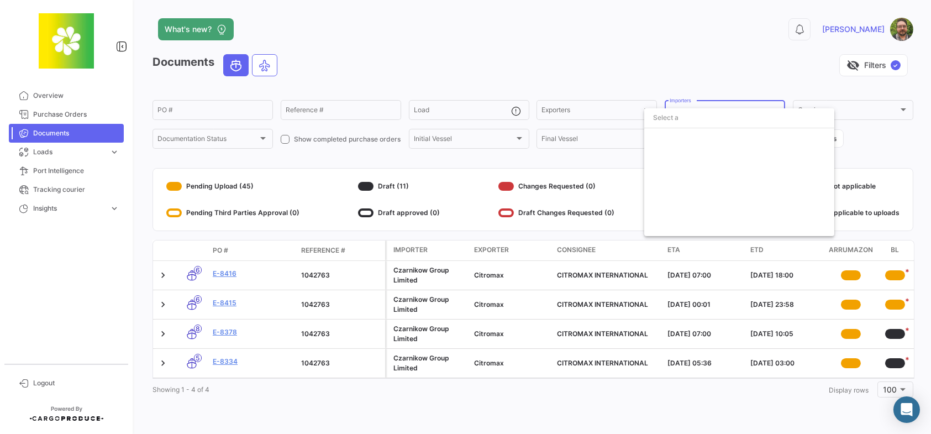
scroll to position [517, 0]
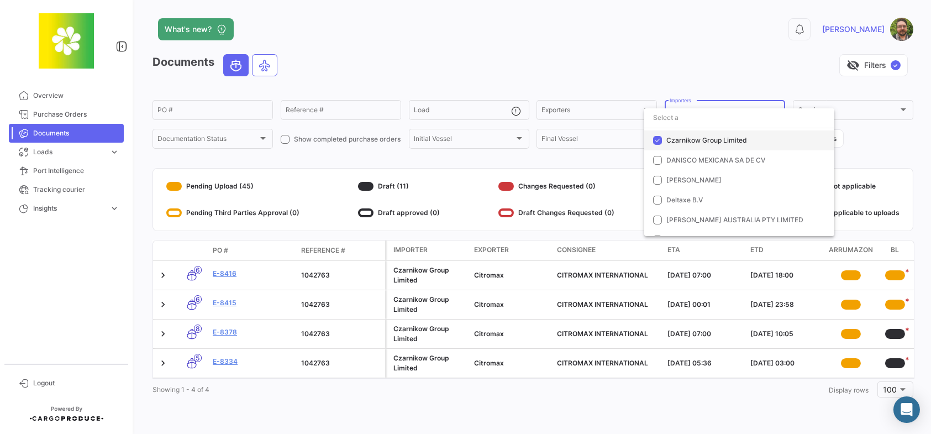
click at [654, 137] on mat-pseudo-checkbox at bounding box center [657, 140] width 9 height 9
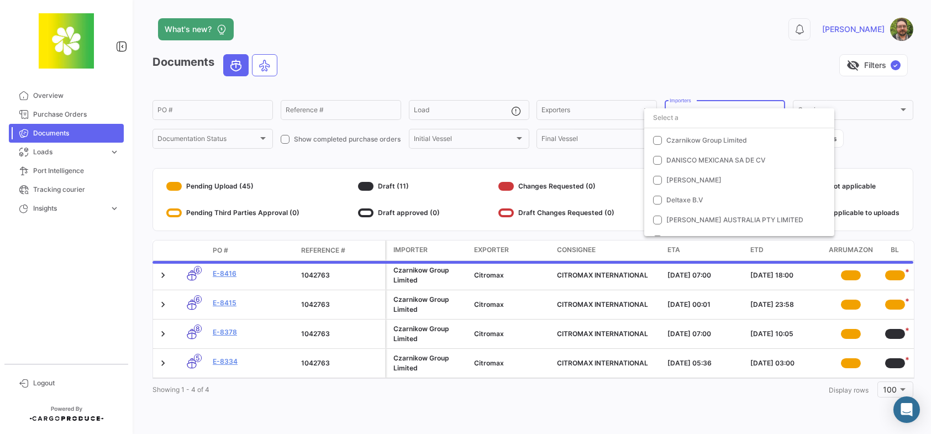
click at [632, 60] on div at bounding box center [465, 217] width 931 height 434
